Goal: Task Accomplishment & Management: Use online tool/utility

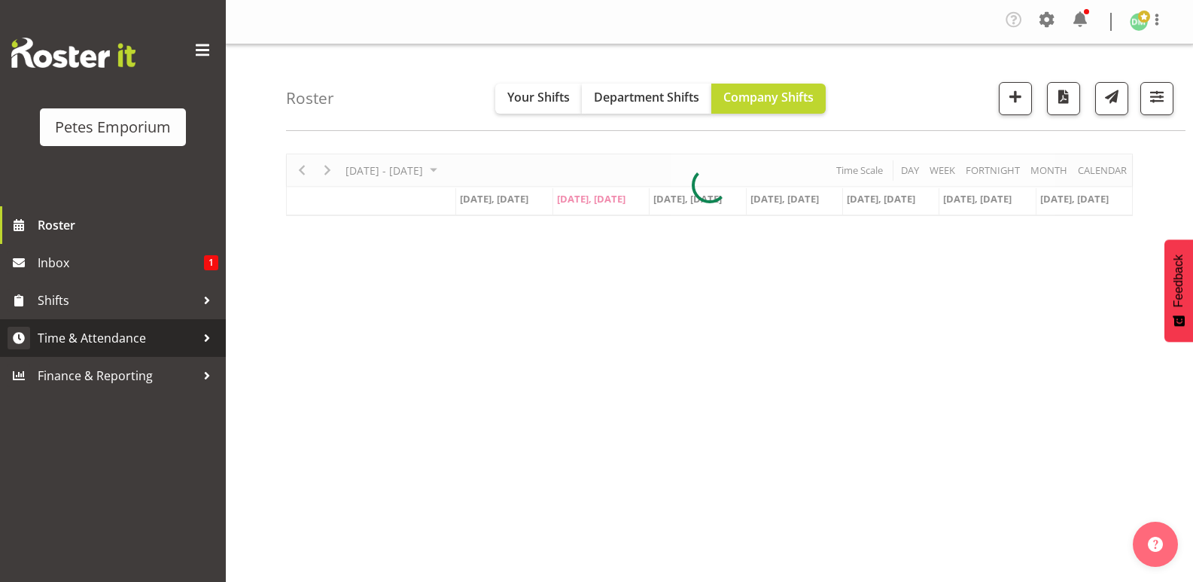
click at [120, 332] on span "Time & Attendance" at bounding box center [117, 338] width 158 height 23
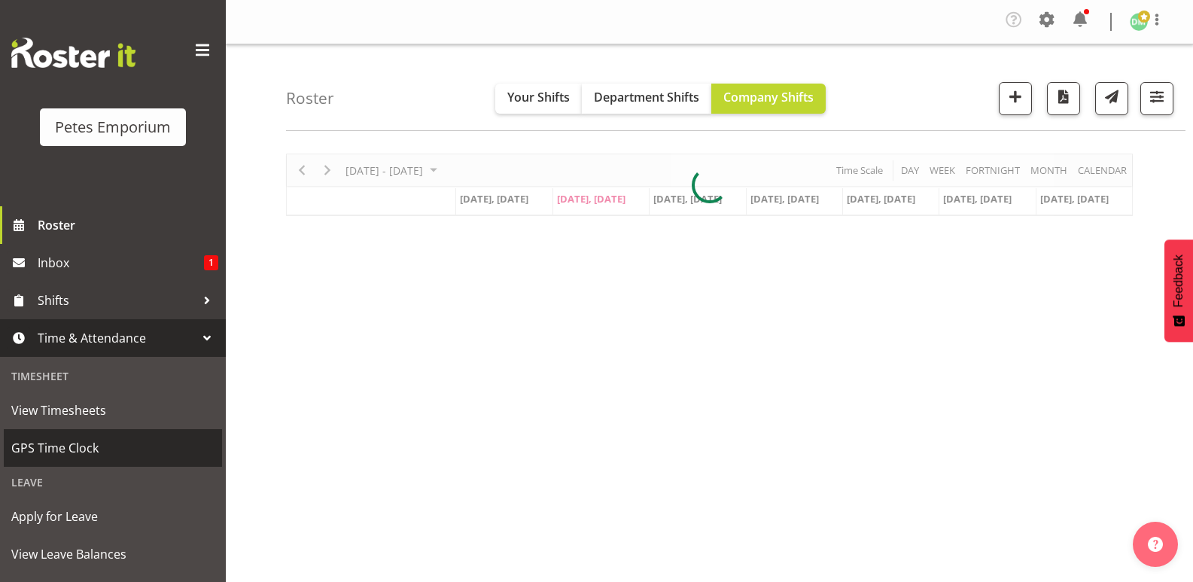
click at [78, 449] on span "GPS Time Clock" at bounding box center [112, 447] width 203 height 23
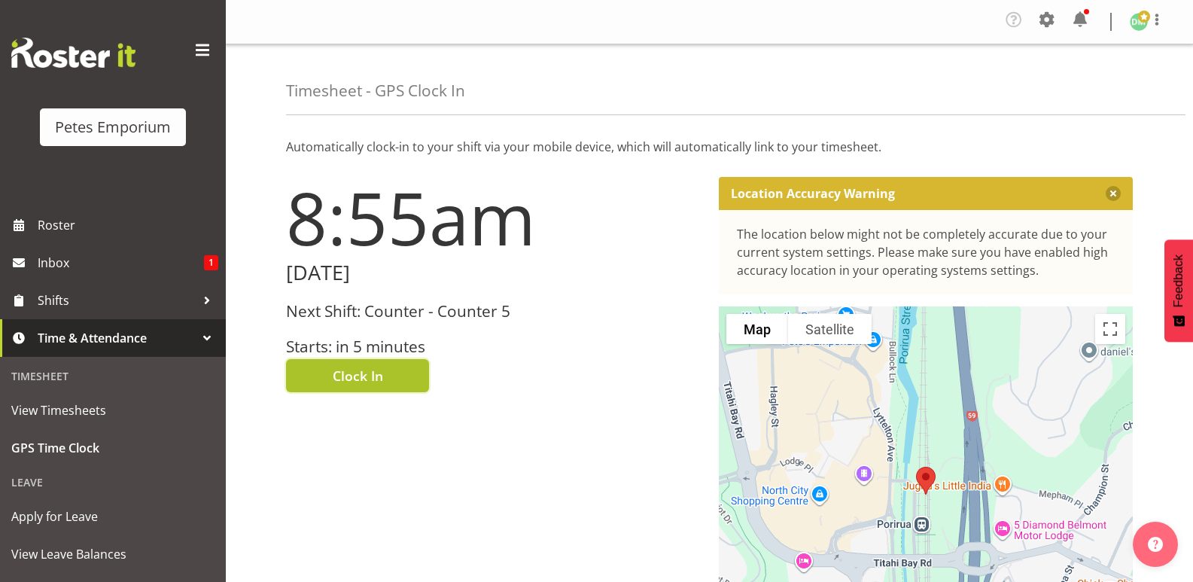
click at [372, 367] on span "Clock In" at bounding box center [358, 376] width 50 height 20
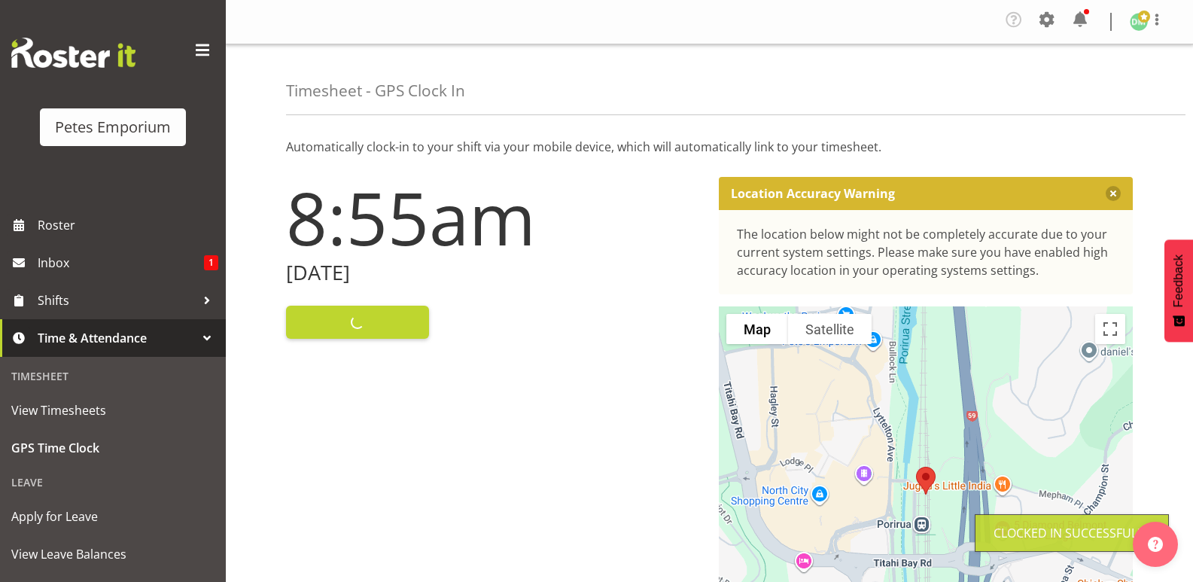
click at [1139, 13] on span at bounding box center [1144, 17] width 12 height 12
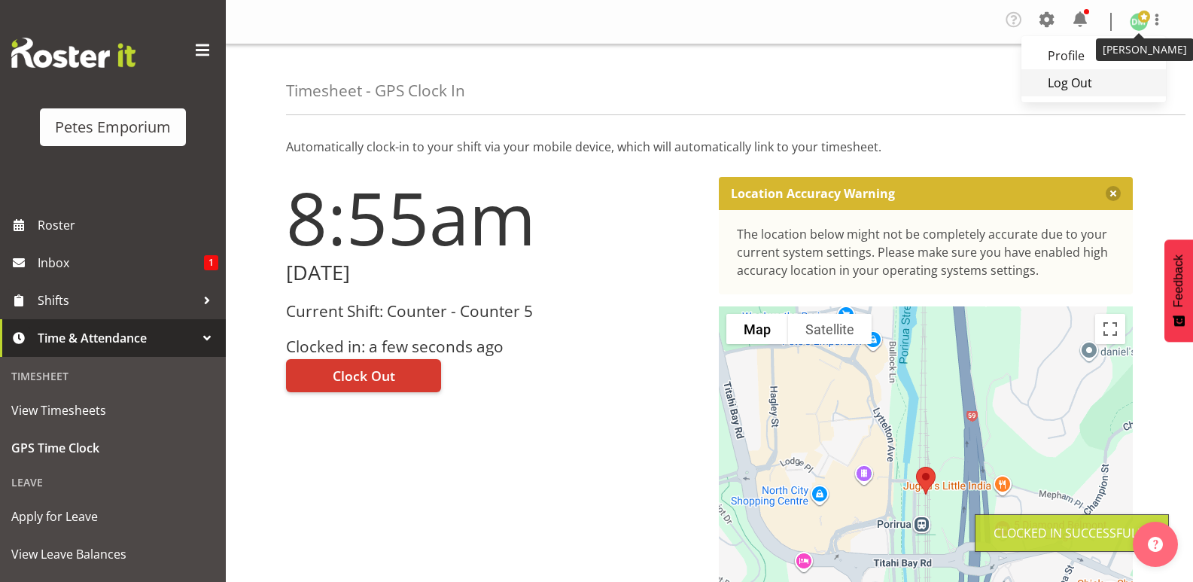
click at [1074, 82] on link "Log Out" at bounding box center [1093, 82] width 144 height 27
